Goal: Task Accomplishment & Management: Use online tool/utility

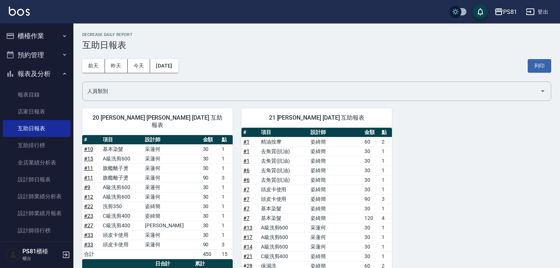
scroll to position [74, 0]
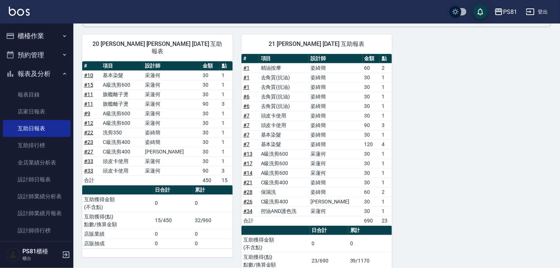
drag, startPoint x: 462, startPoint y: 67, endPoint x: 471, endPoint y: 72, distance: 9.8
click at [469, 71] on div "20 [PERSON_NAME] [PERSON_NAME] [DATE] 互助報表 # 項目 設計師 金額 點 # 10 基本染髮 采蓮何 30 1 # 1…" at bounding box center [312, 162] width 478 height 272
click at [508, 99] on div "20 [PERSON_NAME] [PERSON_NAME] [DATE] 互助報表 # 項目 設計師 金額 點 # 10 基本染髮 采蓮何 30 1 # 1…" at bounding box center [312, 162] width 478 height 272
drag, startPoint x: 427, startPoint y: 92, endPoint x: 474, endPoint y: 87, distance: 47.2
click at [473, 87] on div "20 [PERSON_NAME] [PERSON_NAME] [DATE] 互助報表 # 項目 設計師 金額 點 # 10 基本染髮 采蓮何 30 1 # 1…" at bounding box center [312, 162] width 478 height 272
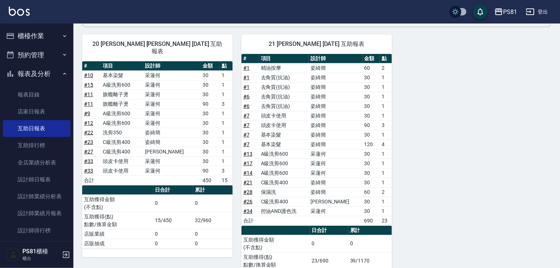
drag, startPoint x: 474, startPoint y: 87, endPoint x: 513, endPoint y: 85, distance: 39.3
click at [510, 85] on div "20 [PERSON_NAME] [PERSON_NAME] [DATE] 互助報表 # 項目 設計師 金額 點 # 10 基本染髮 采蓮何 30 1 # 1…" at bounding box center [312, 162] width 478 height 272
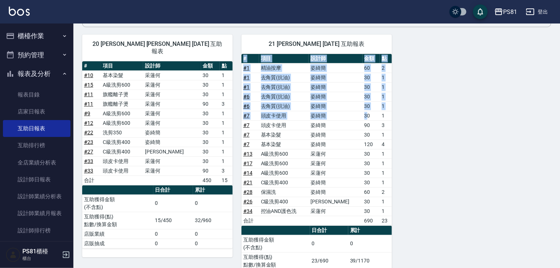
click at [401, 124] on div "20 [PERSON_NAME] [PERSON_NAME] [DATE] 互助報表 # 項目 設計師 金額 點 # 10 基本染髮 采蓮何 30 1 # 1…" at bounding box center [312, 162] width 478 height 272
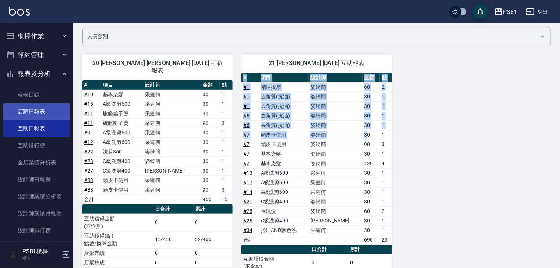
scroll to position [0, 0]
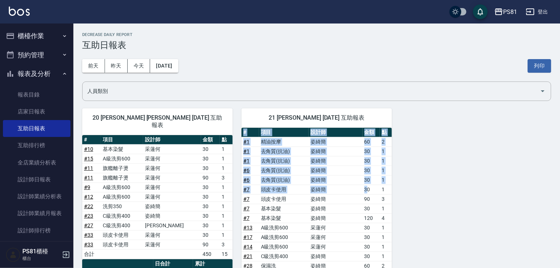
drag, startPoint x: 33, startPoint y: 35, endPoint x: 35, endPoint y: 39, distance: 4.0
click at [35, 39] on button "櫃檯作業" at bounding box center [37, 35] width 68 height 19
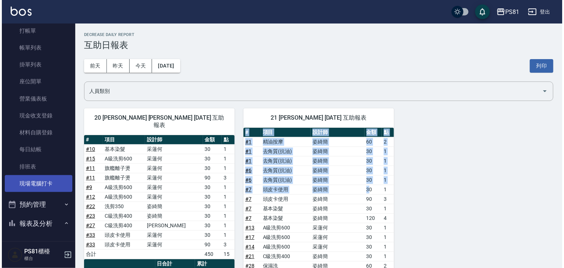
scroll to position [37, 0]
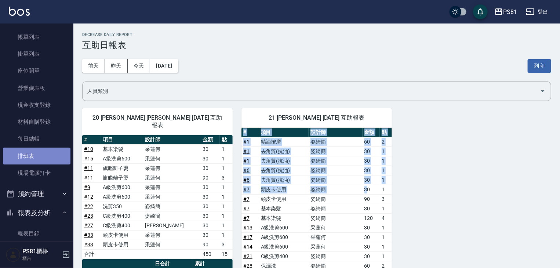
click at [45, 157] on link "排班表" at bounding box center [37, 155] width 68 height 17
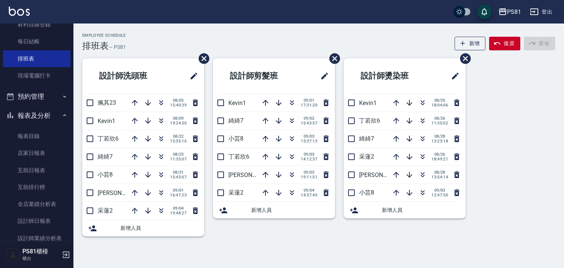
scroll to position [147, 0]
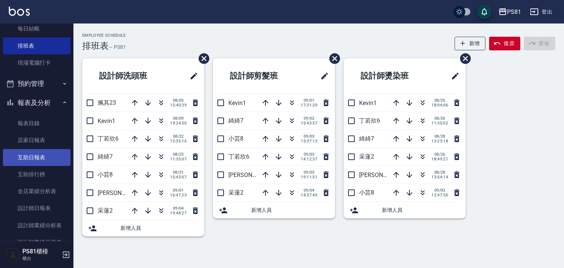
click at [54, 165] on link "互助日報表" at bounding box center [37, 157] width 68 height 17
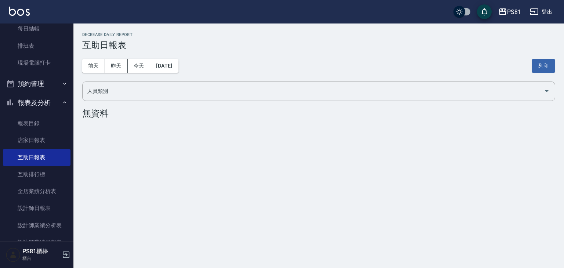
click at [23, 99] on button "報表及分析" at bounding box center [37, 102] width 68 height 19
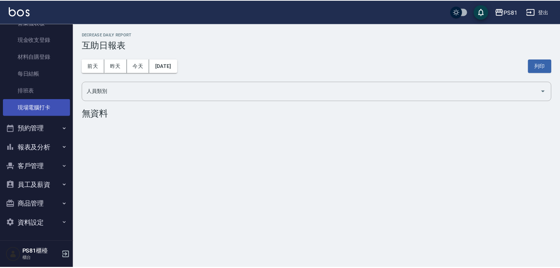
scroll to position [102, 0]
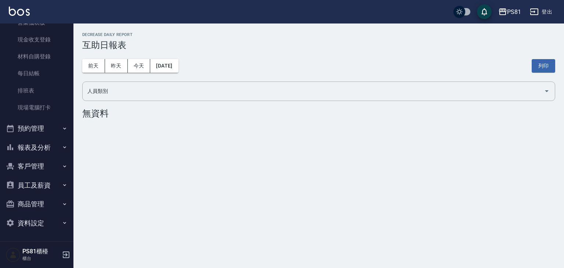
click at [39, 162] on button "客戶管理" at bounding box center [37, 166] width 68 height 19
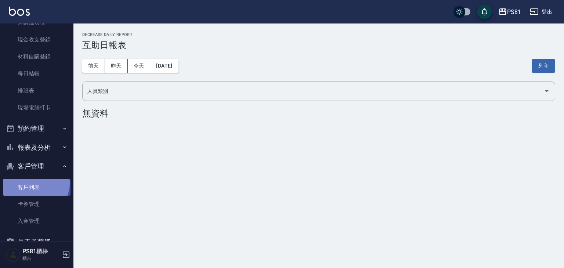
click at [34, 183] on link "客戶列表" at bounding box center [37, 187] width 68 height 17
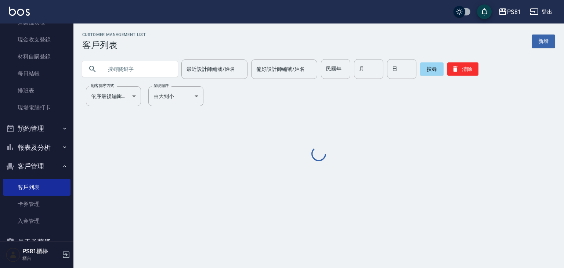
click at [134, 68] on input "text" at bounding box center [137, 69] width 69 height 20
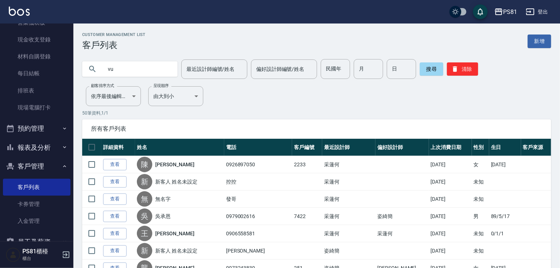
type input "v"
type input "[PERSON_NAME]"
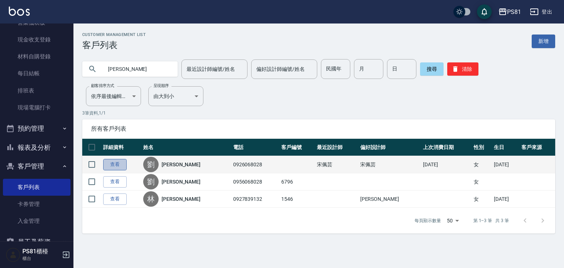
click at [117, 163] on link "查看" at bounding box center [114, 164] width 23 height 11
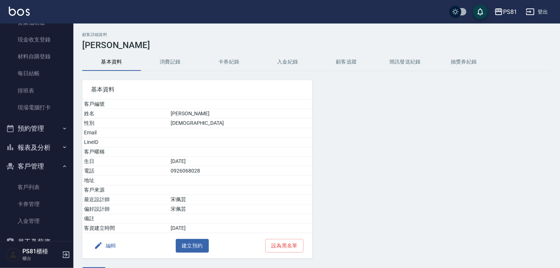
click at [175, 66] on button "消費記錄" at bounding box center [170, 62] width 59 height 18
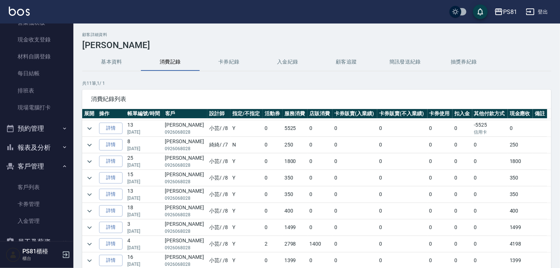
scroll to position [32, 0]
click at [87, 241] on icon "expand row" at bounding box center [89, 243] width 9 height 9
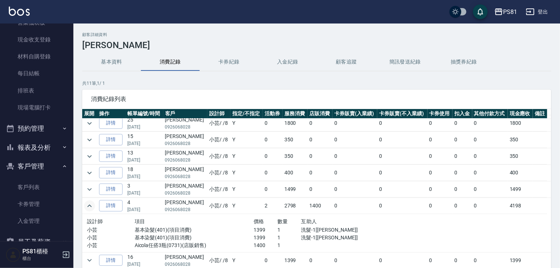
scroll to position [70, 0]
click at [89, 197] on td at bounding box center [89, 205] width 15 height 16
click at [90, 185] on icon "expand row" at bounding box center [89, 189] width 9 height 9
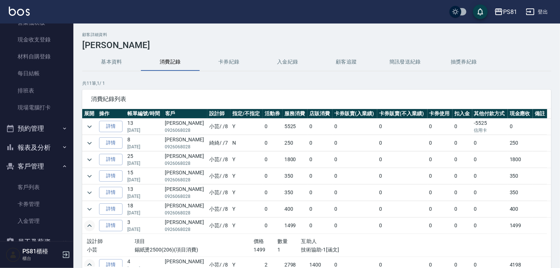
scroll to position [92, 0]
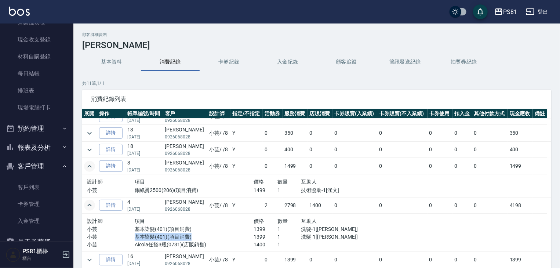
drag, startPoint x: 136, startPoint y: 235, endPoint x: 194, endPoint y: 233, distance: 58.0
click at [194, 233] on p "基本染髮(401)(項目消費)" at bounding box center [194, 237] width 119 height 8
drag, startPoint x: 136, startPoint y: 227, endPoint x: 179, endPoint y: 238, distance: 44.0
click at [179, 238] on div "設計師 項目 價格 數量 互助人 小芸 基本染髮(401)(項目消費) 1399 1 洗髮-1[[PERSON_NAME]] 小芸 基本染髮(401)(項目消…" at bounding box center [229, 232] width 285 height 32
click at [179, 238] on p "基本染髮(401)(項目消費)" at bounding box center [194, 237] width 119 height 8
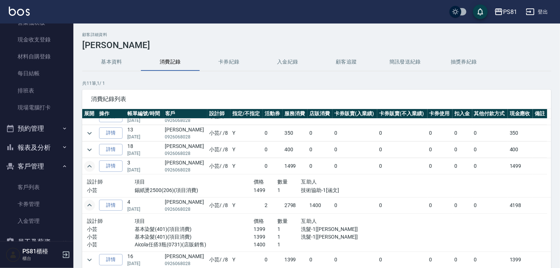
click at [288, 235] on p "1" at bounding box center [289, 237] width 24 height 8
drag, startPoint x: 252, startPoint y: 226, endPoint x: 266, endPoint y: 232, distance: 14.5
click at [266, 230] on p "1399" at bounding box center [266, 229] width 24 height 8
click at [260, 238] on p "1399" at bounding box center [266, 237] width 24 height 8
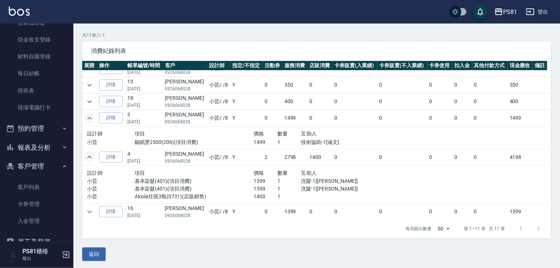
scroll to position [50, 0]
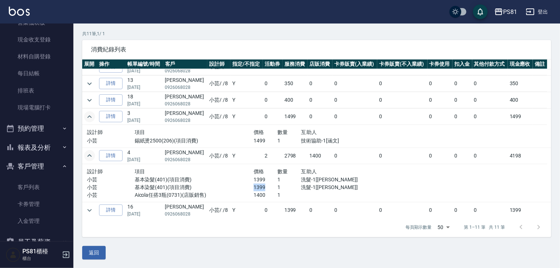
drag, startPoint x: 249, startPoint y: 185, endPoint x: 270, endPoint y: 189, distance: 20.9
click at [270, 189] on p "1399" at bounding box center [266, 187] width 24 height 8
drag, startPoint x: 248, startPoint y: 136, endPoint x: 267, endPoint y: 140, distance: 19.0
click at [267, 140] on div "小芸 錫紙燙2500(206)(項目消費) 1499 1 技術協助-1[涵文]" at bounding box center [229, 141] width 285 height 8
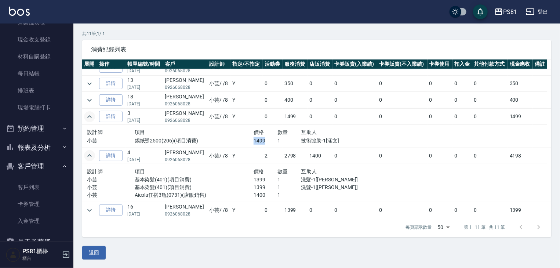
click at [267, 140] on p "1499" at bounding box center [266, 141] width 24 height 8
click at [278, 143] on div "設計師 項目 價格 數量 互助人 小芸 錫紙燙2500(206)(項目消費) 1499 1 技術協助-1[涵文]" at bounding box center [229, 136] width 291 height 23
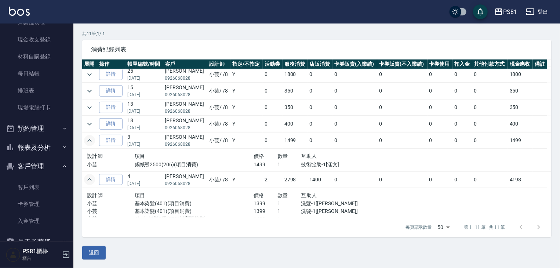
scroll to position [56, 0]
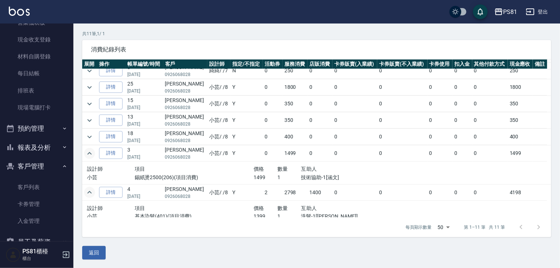
click at [94, 153] on button "expand row" at bounding box center [89, 153] width 11 height 11
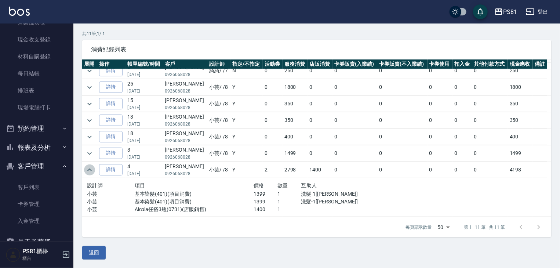
click at [92, 171] on icon "expand row" at bounding box center [89, 169] width 9 height 9
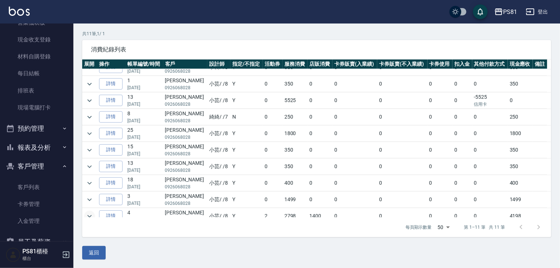
scroll to position [0, 0]
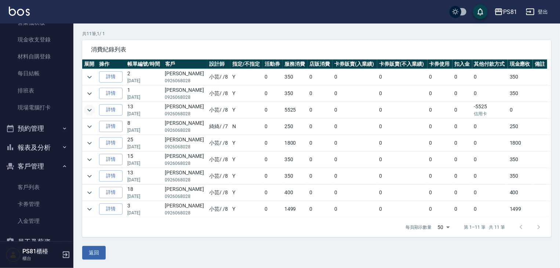
click at [87, 108] on icon "expand row" at bounding box center [89, 110] width 9 height 9
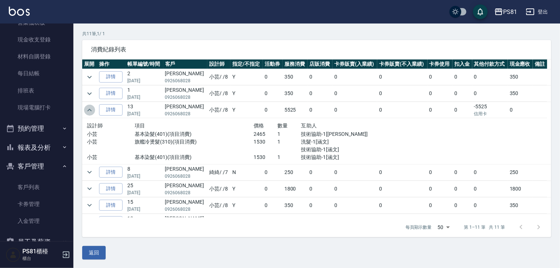
click at [91, 108] on icon "expand row" at bounding box center [89, 110] width 9 height 9
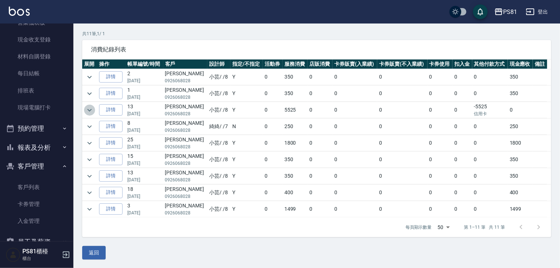
click at [92, 110] on icon "expand row" at bounding box center [89, 110] width 9 height 9
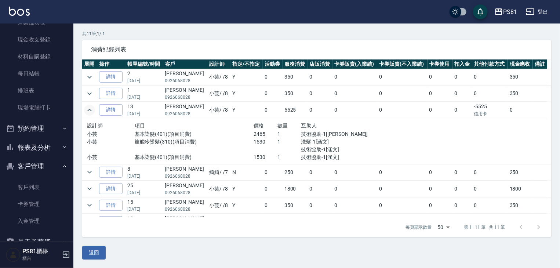
click at [88, 113] on icon "expand row" at bounding box center [89, 110] width 9 height 9
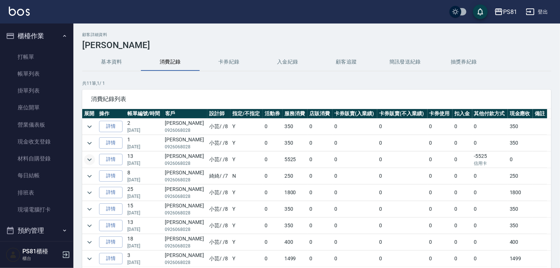
click at [36, 46] on ul "打帳單 帳單列表 掛單列表 座位開單 營業儀表板 現金收支登錄 材料自購登錄 每日結帳 排班表 現場電腦打卡" at bounding box center [37, 133] width 68 height 176
click at [40, 60] on link "打帳單" at bounding box center [37, 56] width 68 height 17
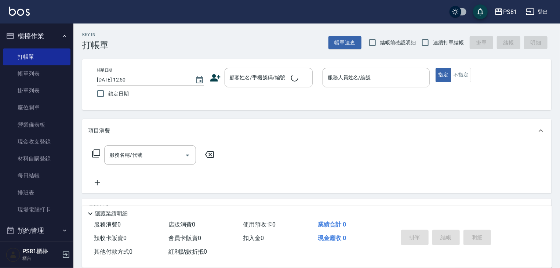
click at [157, 43] on div "Key In 打帳單 帳單速查 結帳前確認明細 連續打單結帳 掛單 結帳 明細" at bounding box center [312, 36] width 478 height 27
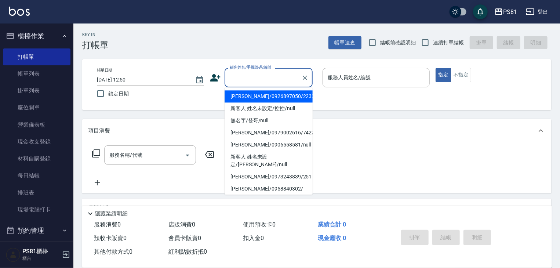
click at [262, 76] on input "顧客姓名/手機號碼/編號" at bounding box center [263, 77] width 70 height 13
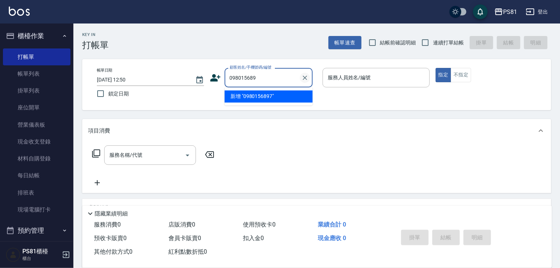
type input "0980156897"
click at [304, 75] on icon "Clear" at bounding box center [304, 77] width 7 height 7
click at [288, 55] on div "Key In 打帳單 帳單速查 結帳前確認明細 連續打單結帳 掛單 結帳 明細 帳單日期 [DATE] 12:50 鎖定日期 顧客姓名/手機號碼/編號 顧客姓…" at bounding box center [316, 189] width 486 height 333
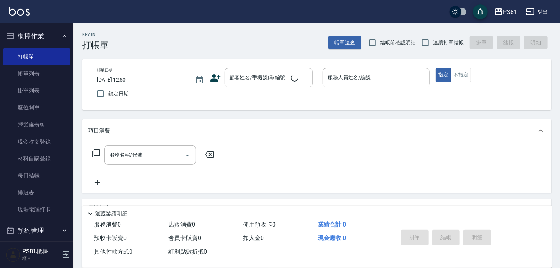
click at [453, 44] on span "連續打單結帳" at bounding box center [448, 43] width 31 height 8
click at [433, 44] on input "連續打單結帳" at bounding box center [425, 42] width 15 height 15
checkbox input "true"
click at [48, 175] on link "每日結帳" at bounding box center [37, 175] width 68 height 17
